Goal: Transaction & Acquisition: Download file/media

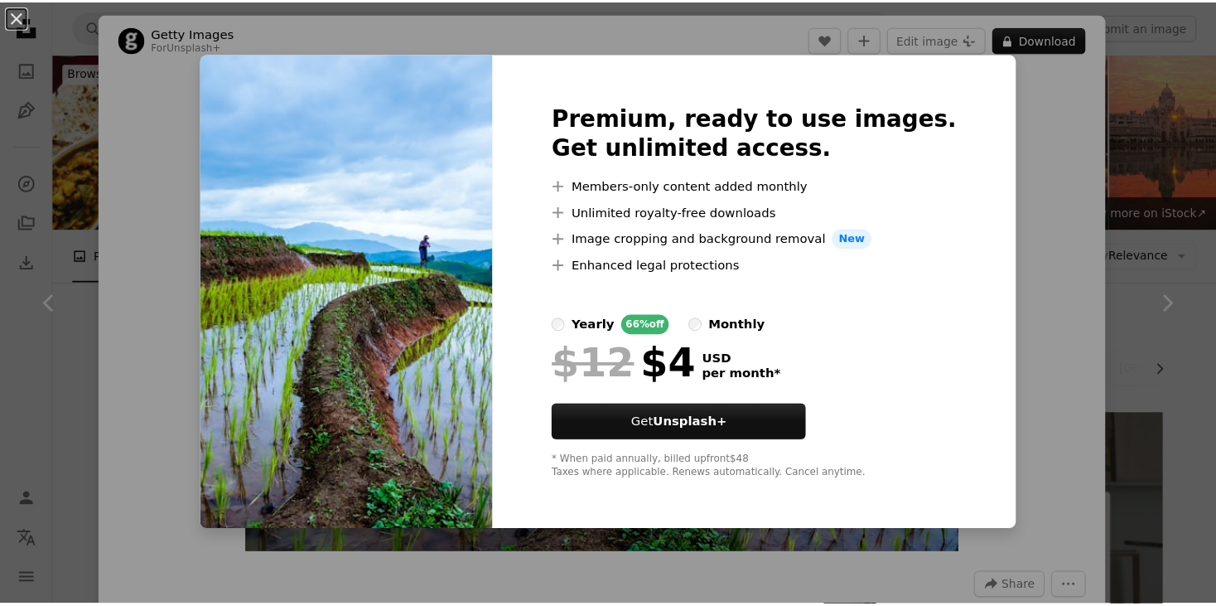
scroll to position [1338, 0]
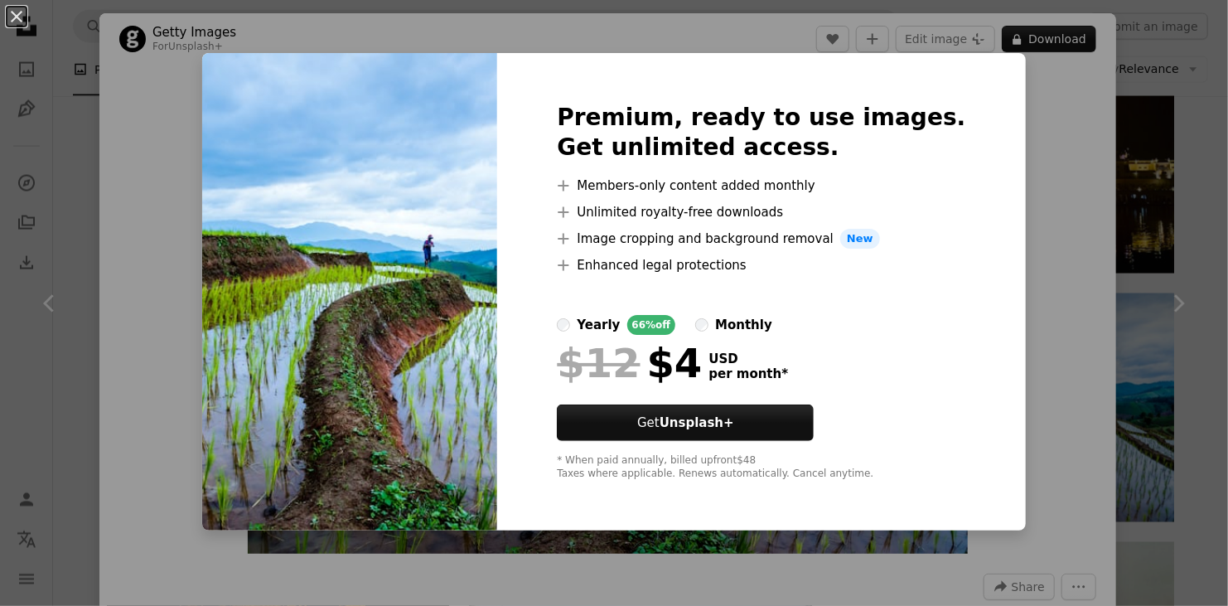
click at [1023, 205] on div "An X shape Premium, ready to use images. Get unlimited access. A plus sign Memb…" at bounding box center [614, 303] width 1228 height 606
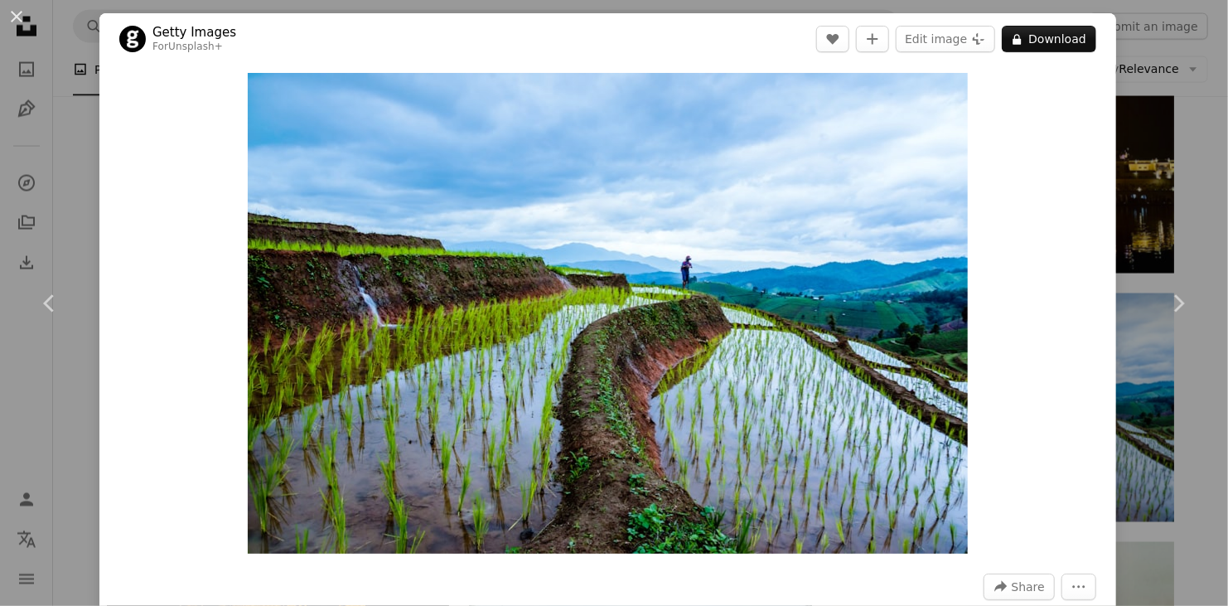
click at [1156, 78] on div "An X shape Chevron left Chevron right Getty Images For Unsplash+ A heart A plus…" at bounding box center [614, 303] width 1228 height 606
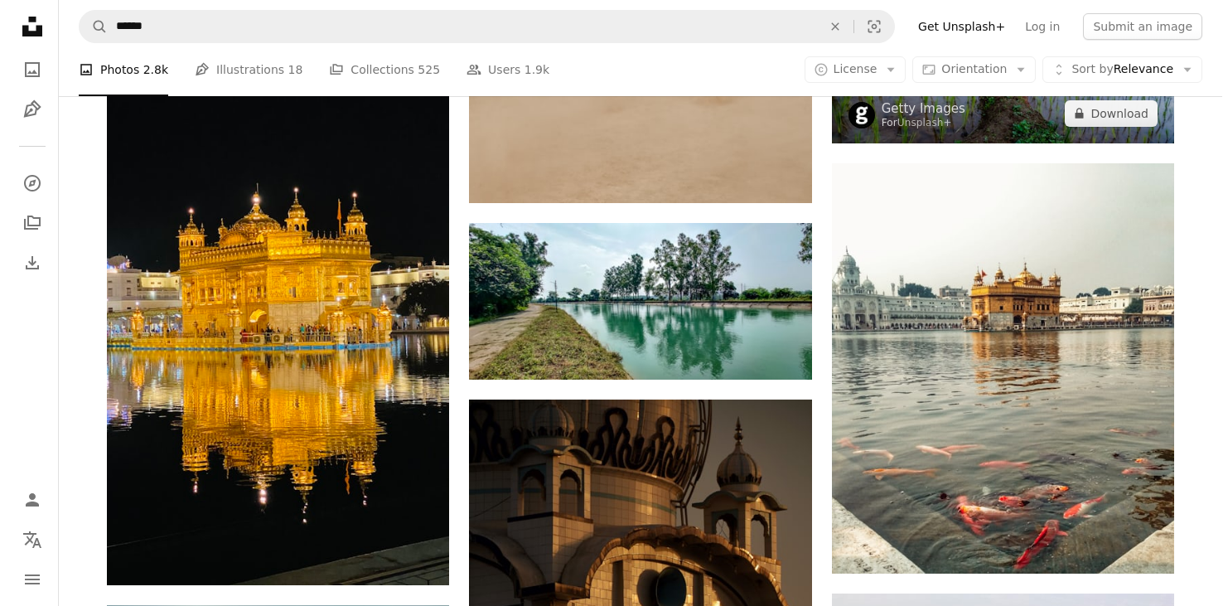
scroll to position [1719, 0]
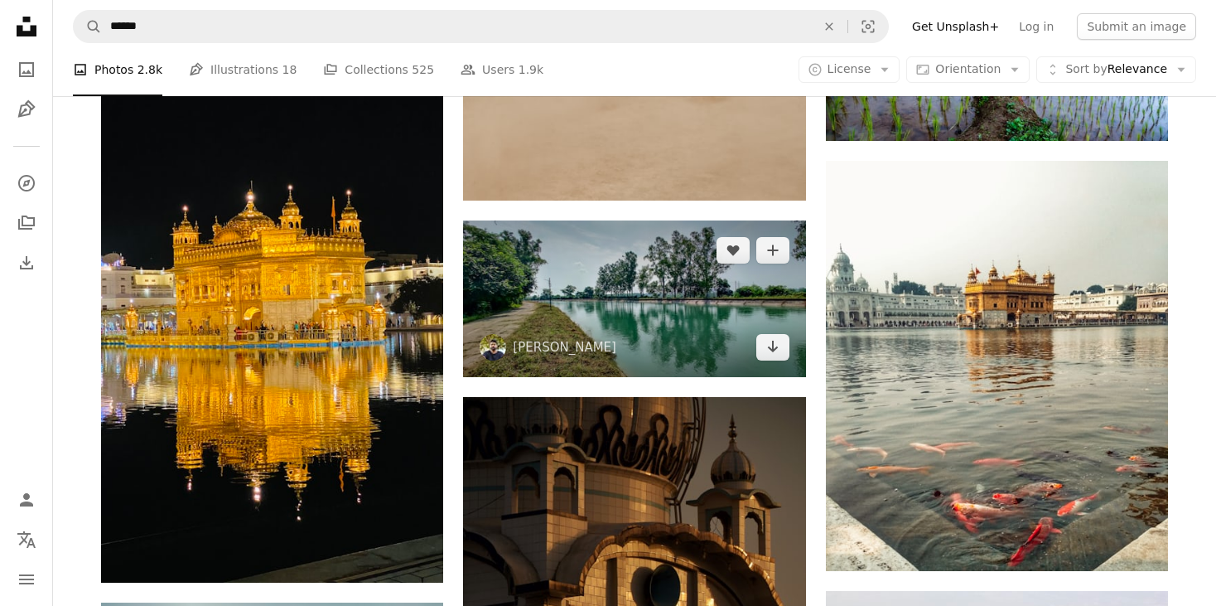
click at [743, 346] on img at bounding box center [634, 298] width 342 height 157
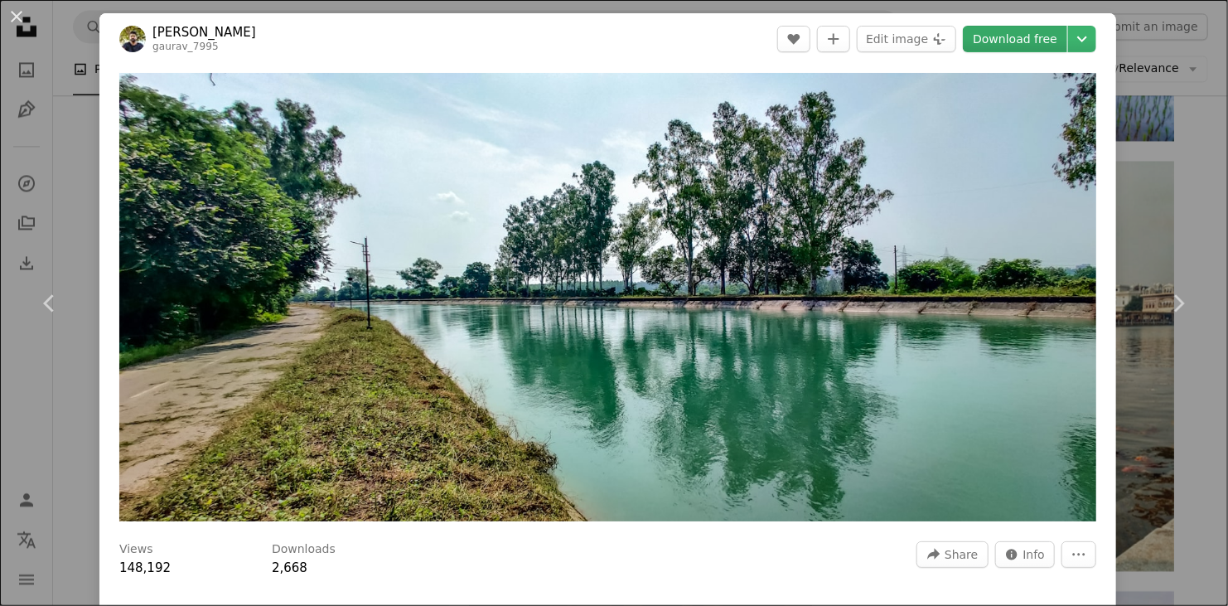
click at [1011, 36] on link "Download free" at bounding box center [1015, 39] width 104 height 27
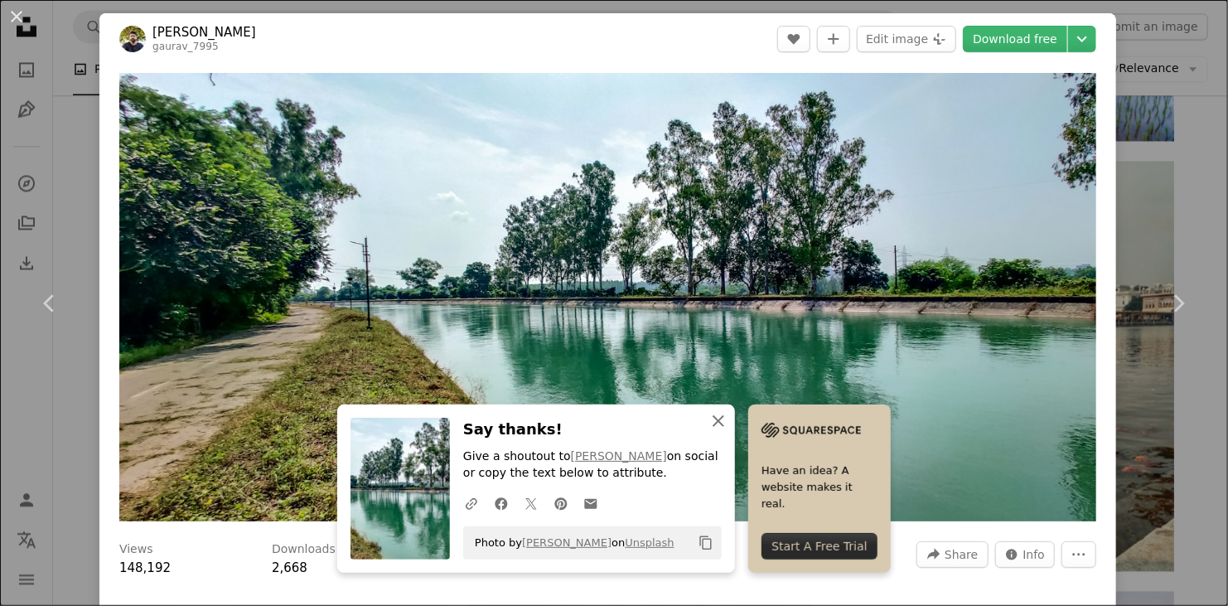
click at [716, 422] on icon "An X shape" at bounding box center [718, 421] width 20 height 20
